Goal: Task Accomplishment & Management: Manage account settings

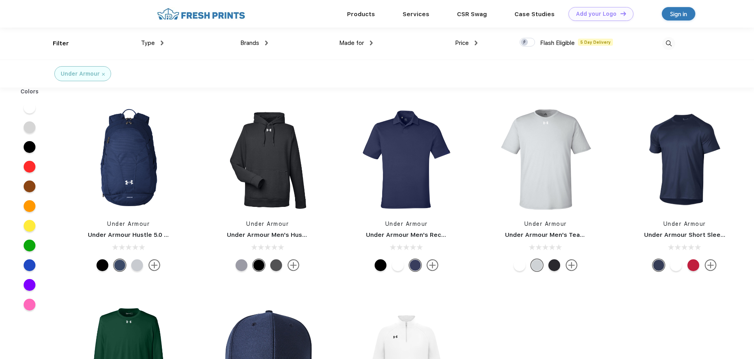
scroll to position [0, 0]
click at [102, 73] on img at bounding box center [103, 73] width 3 height 3
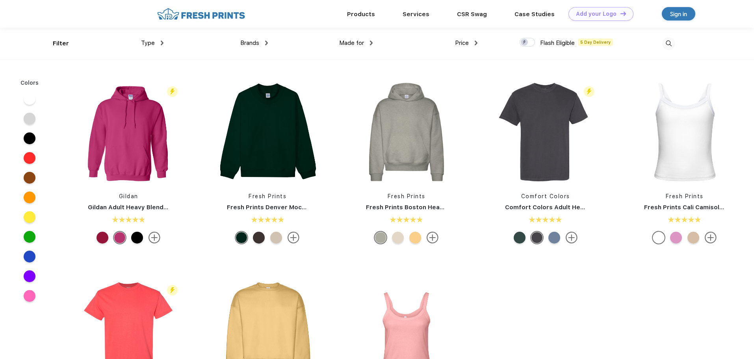
click at [677, 11] on div "Sign in" at bounding box center [678, 13] width 17 height 9
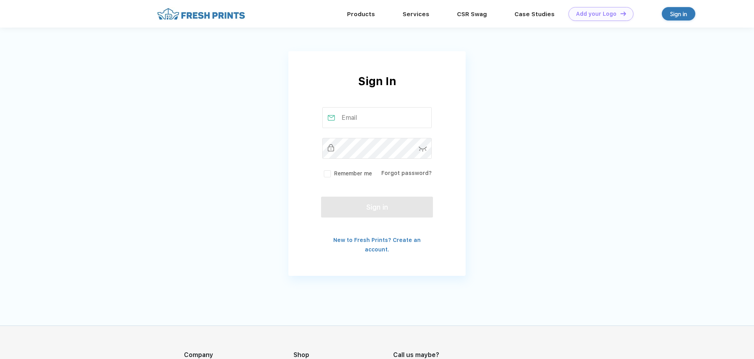
click at [371, 116] on input "text" at bounding box center [377, 117] width 110 height 21
click at [376, 115] on input "text" at bounding box center [377, 117] width 110 height 21
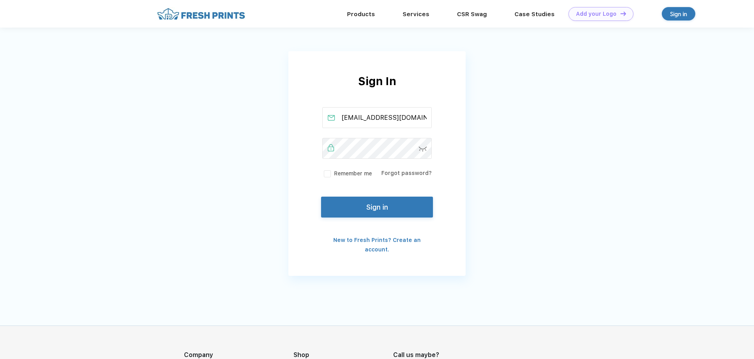
type input "[EMAIL_ADDRESS][DOMAIN_NAME]"
click at [380, 201] on button "Sign in" at bounding box center [377, 205] width 112 height 21
